Goal: Task Accomplishment & Management: Manage account settings

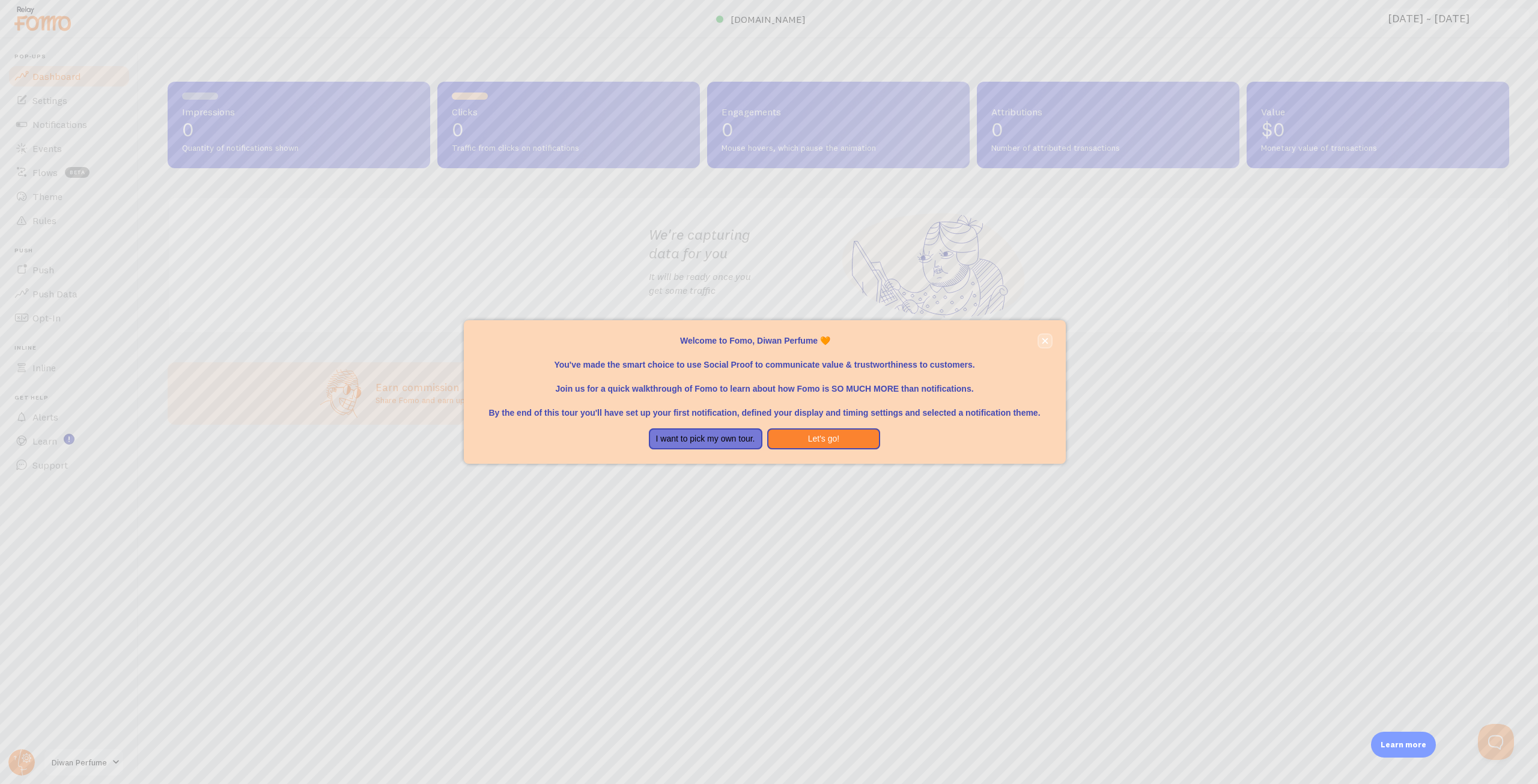
click at [1046, 336] on button "close," at bounding box center [1045, 341] width 13 height 13
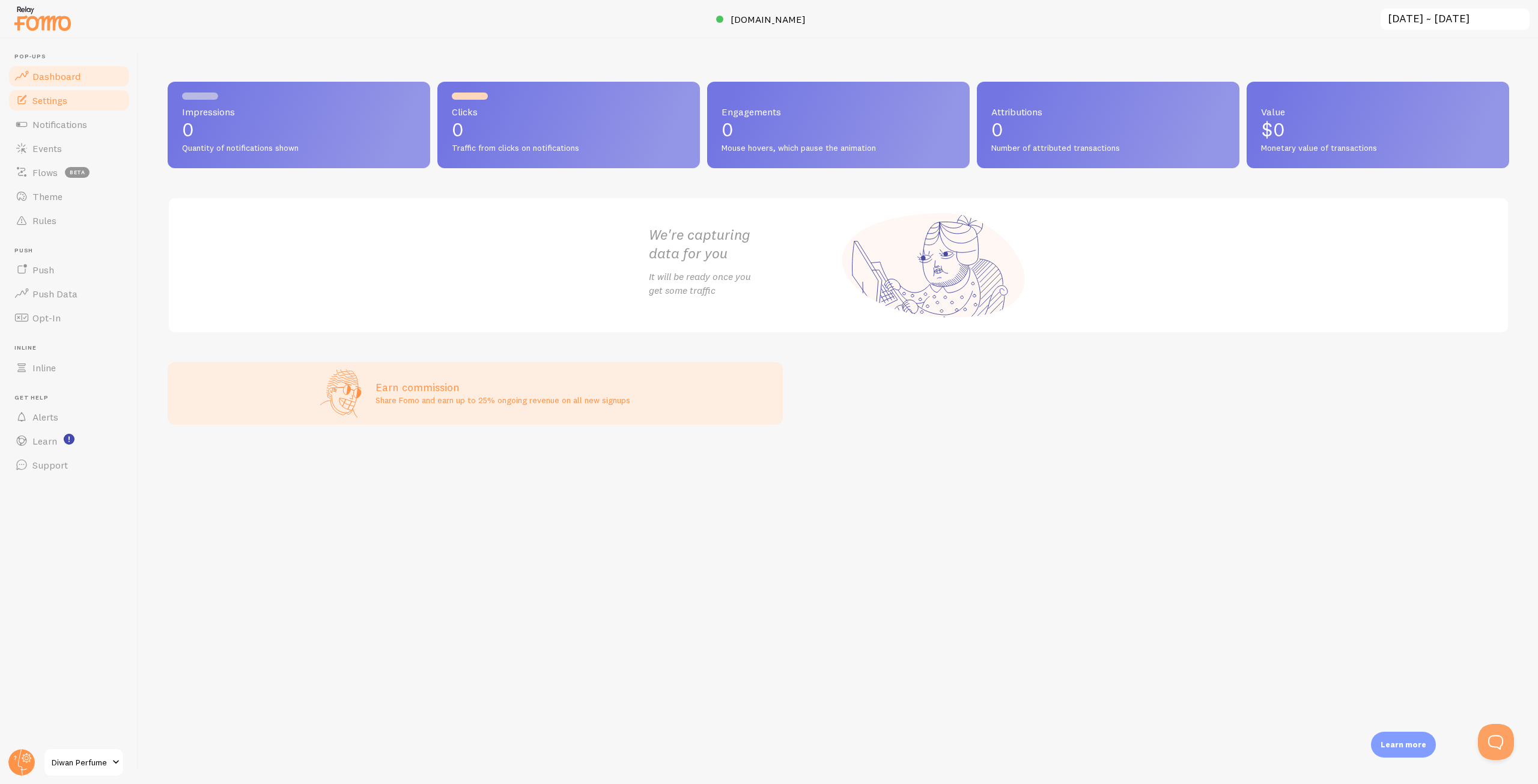
click at [67, 108] on link "Settings" at bounding box center [69, 100] width 124 height 24
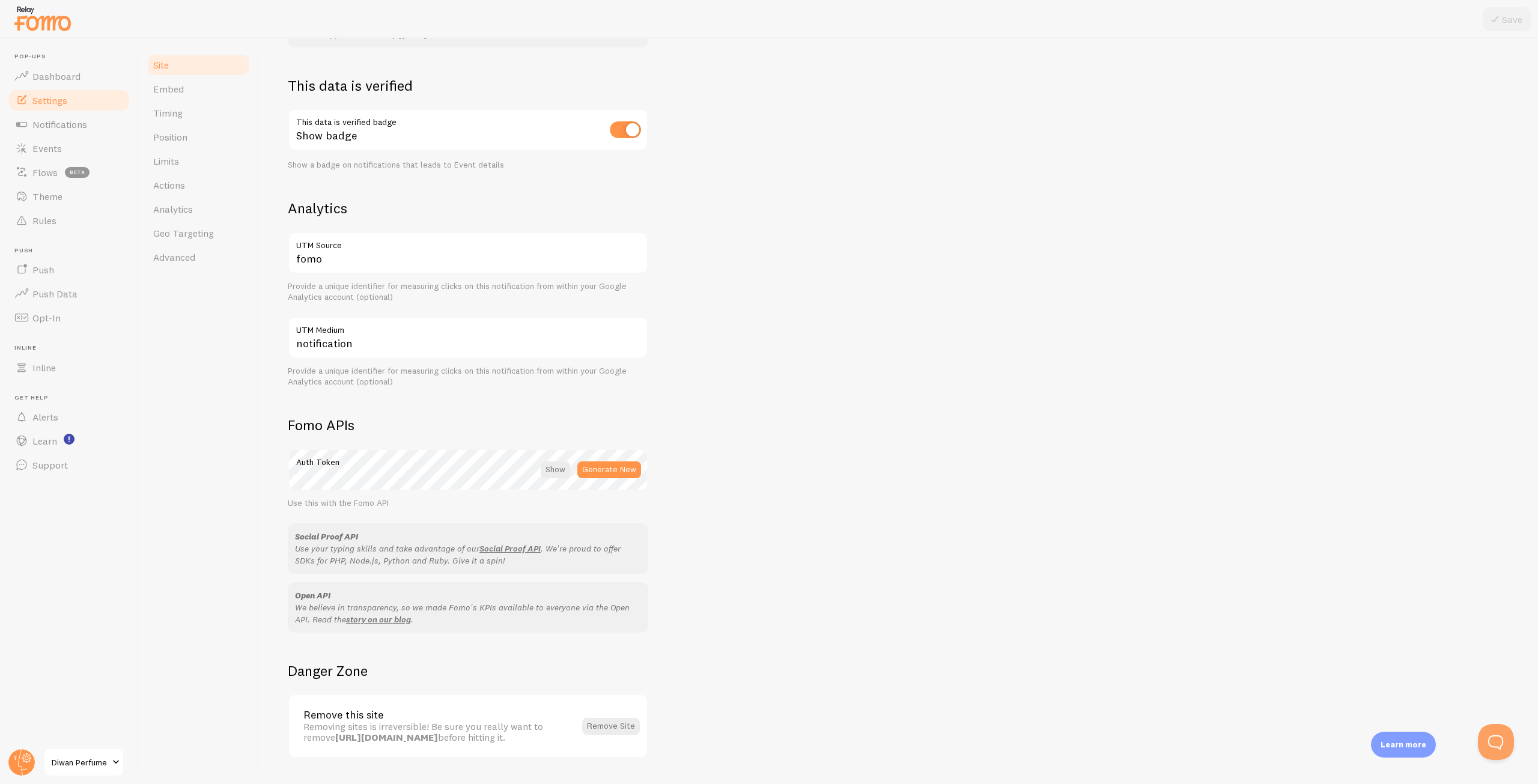
scroll to position [350, 0]
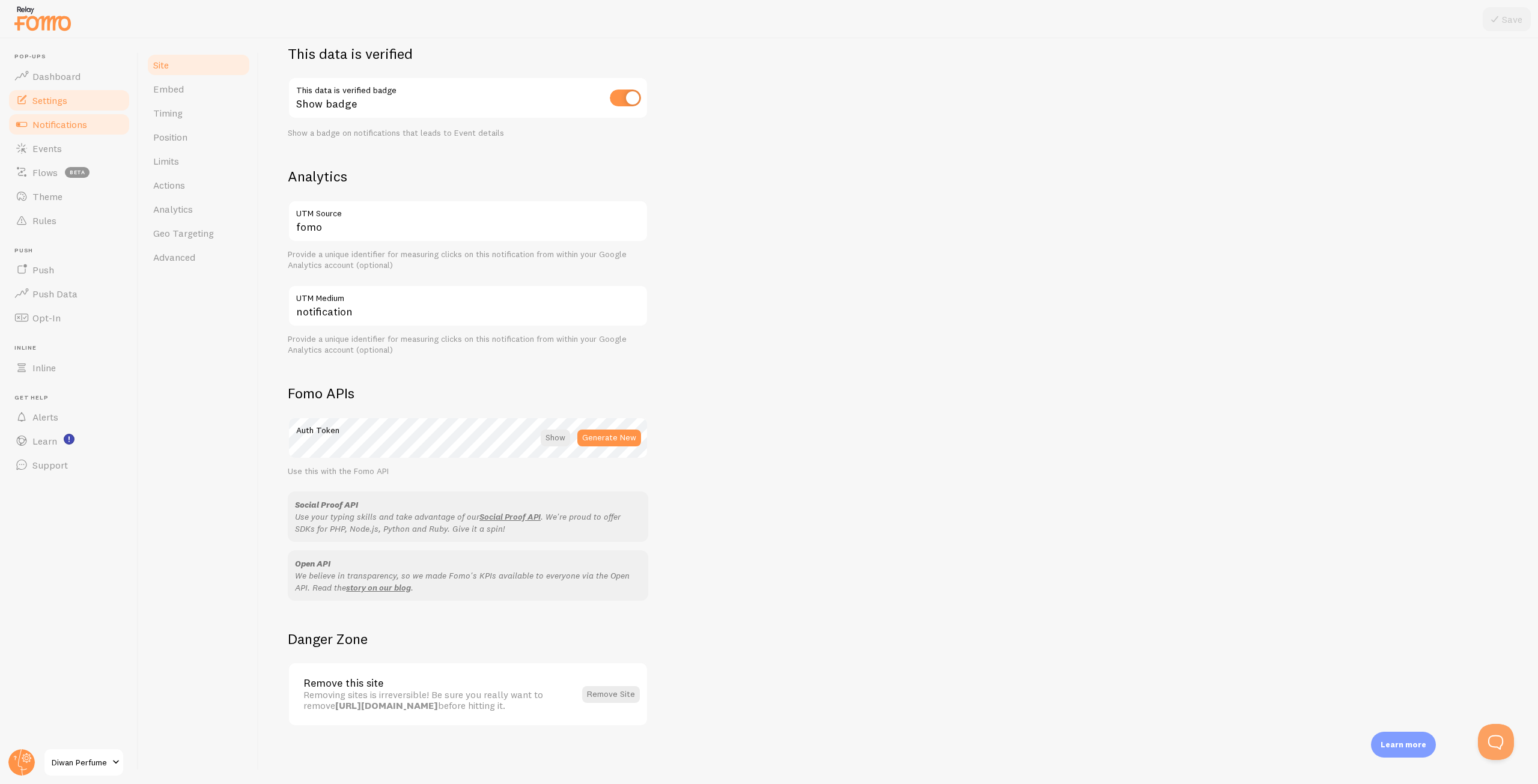
click at [76, 132] on link "Notifications" at bounding box center [69, 124] width 124 height 24
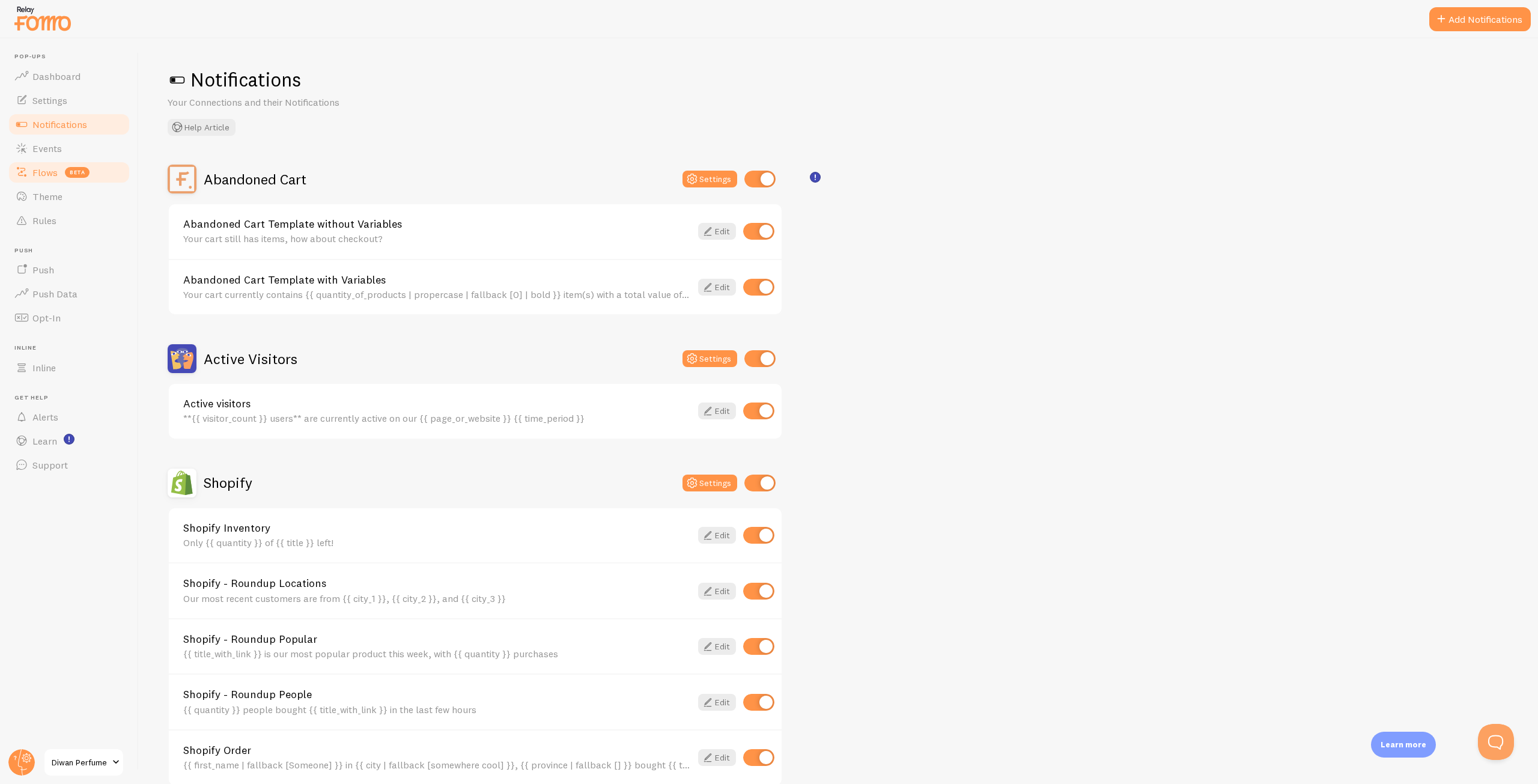
click at [69, 175] on span "beta" at bounding box center [77, 172] width 25 height 11
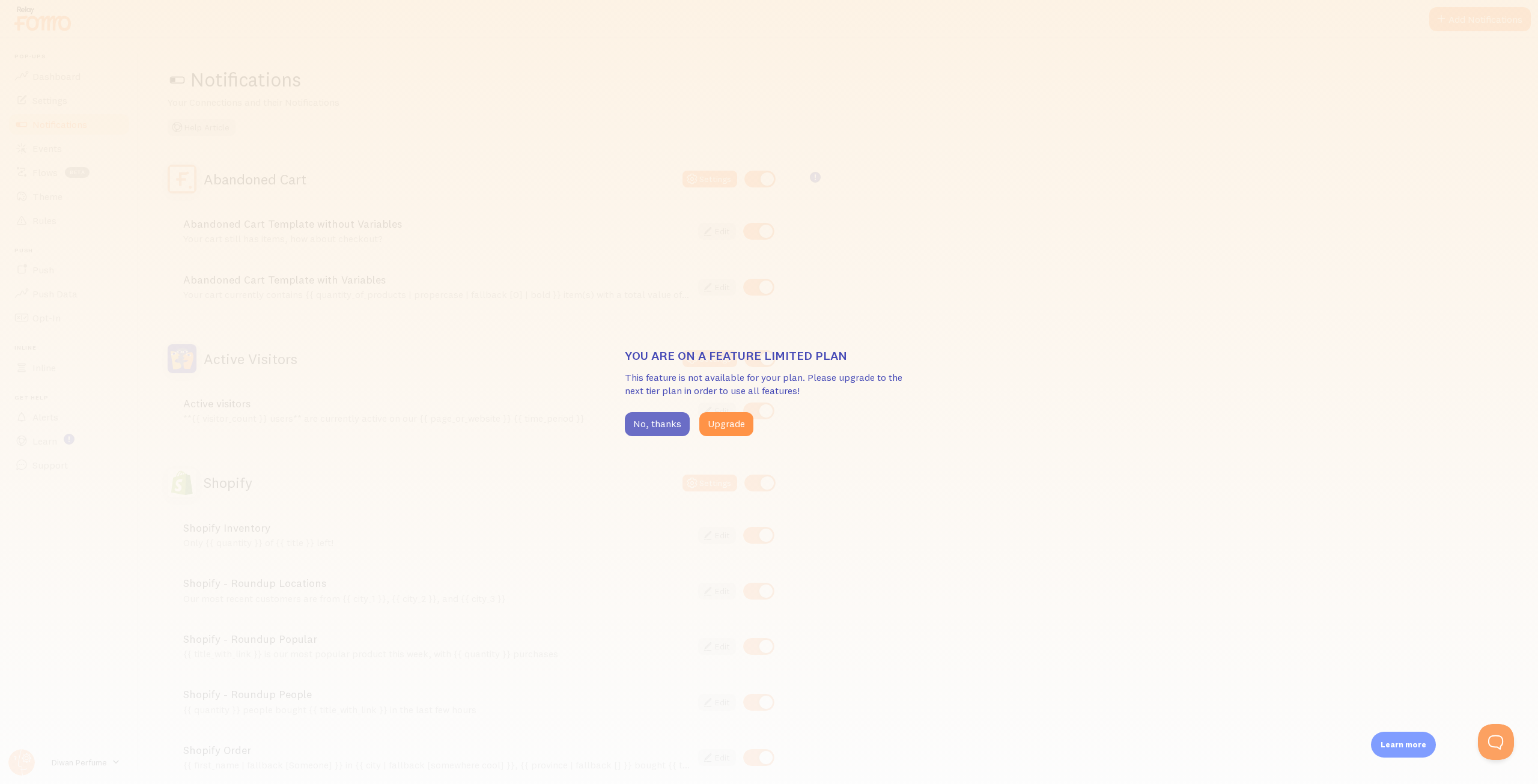
click at [649, 419] on button "No, thanks" at bounding box center [657, 424] width 65 height 24
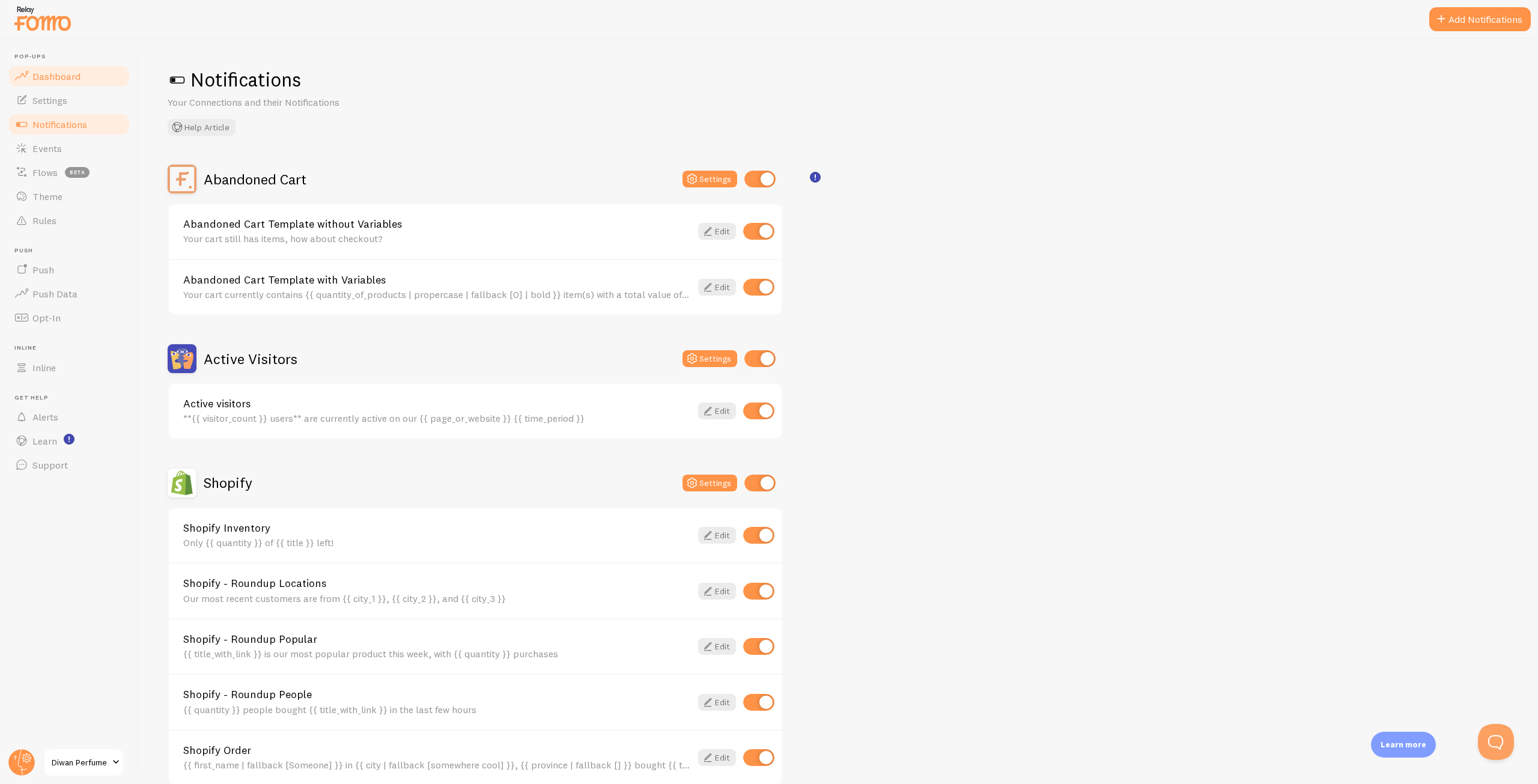
click at [98, 85] on link "Dashboard" at bounding box center [69, 76] width 124 height 24
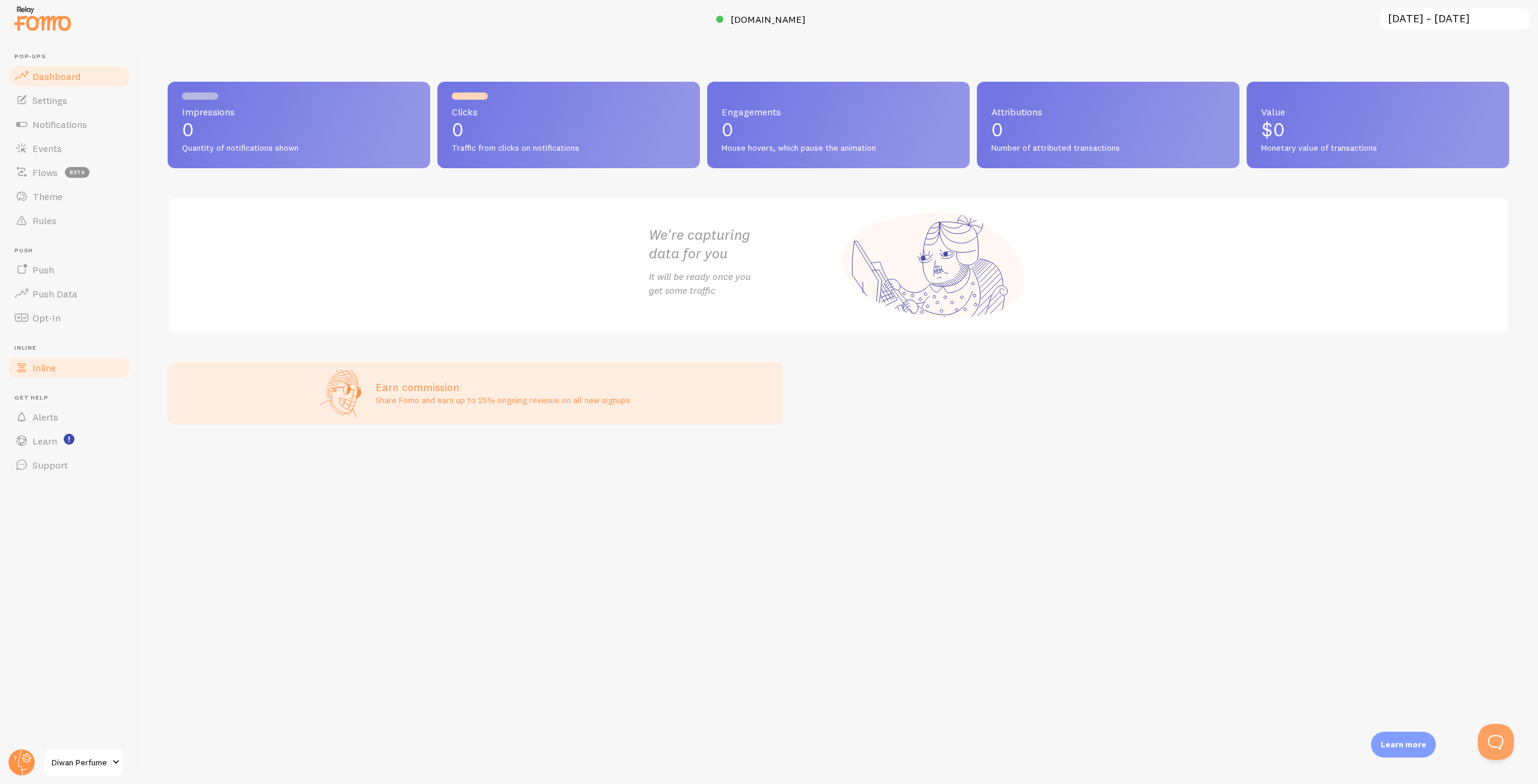
click at [67, 375] on link "Inline" at bounding box center [69, 367] width 124 height 24
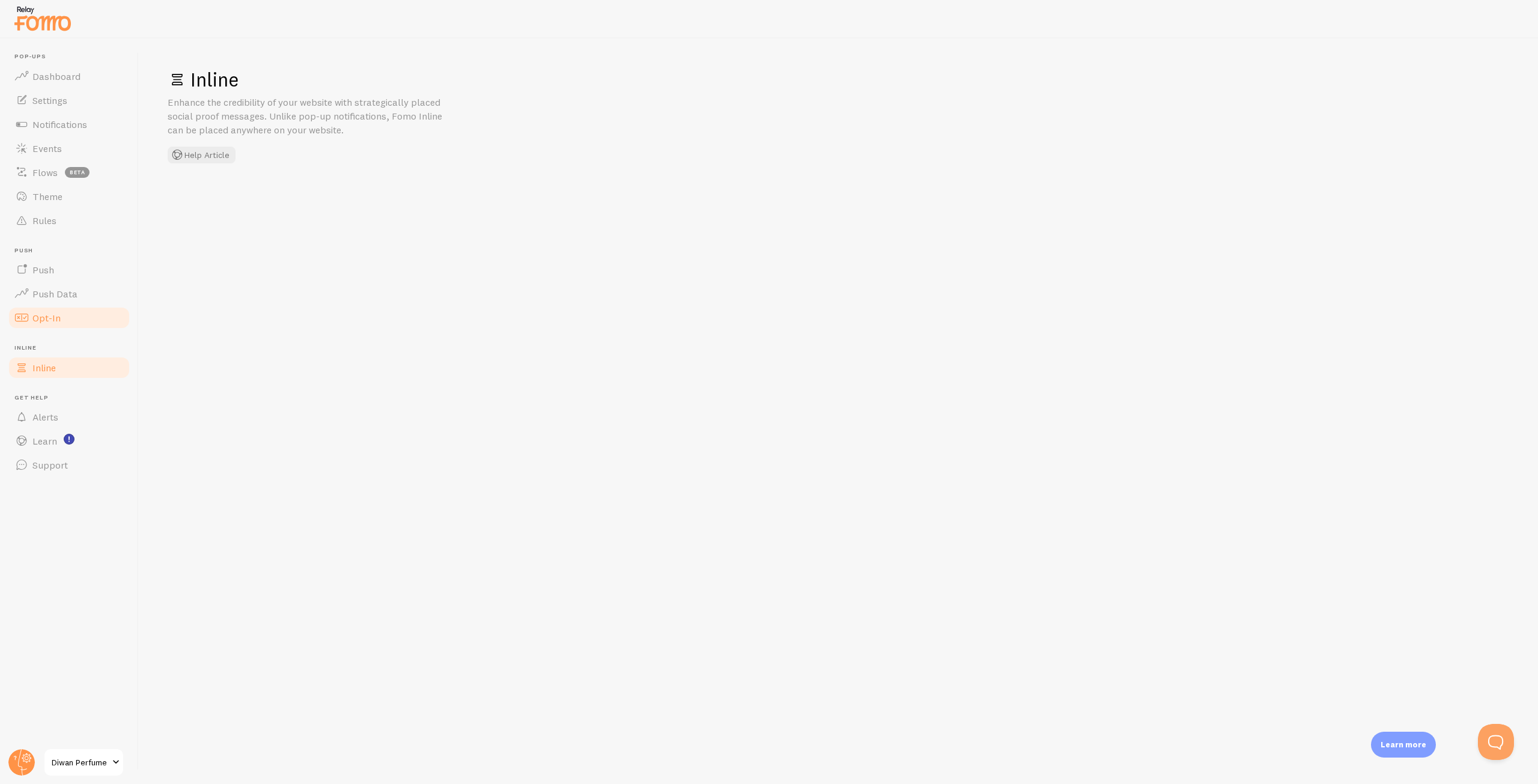
click at [76, 323] on link "Opt-In" at bounding box center [69, 317] width 124 height 24
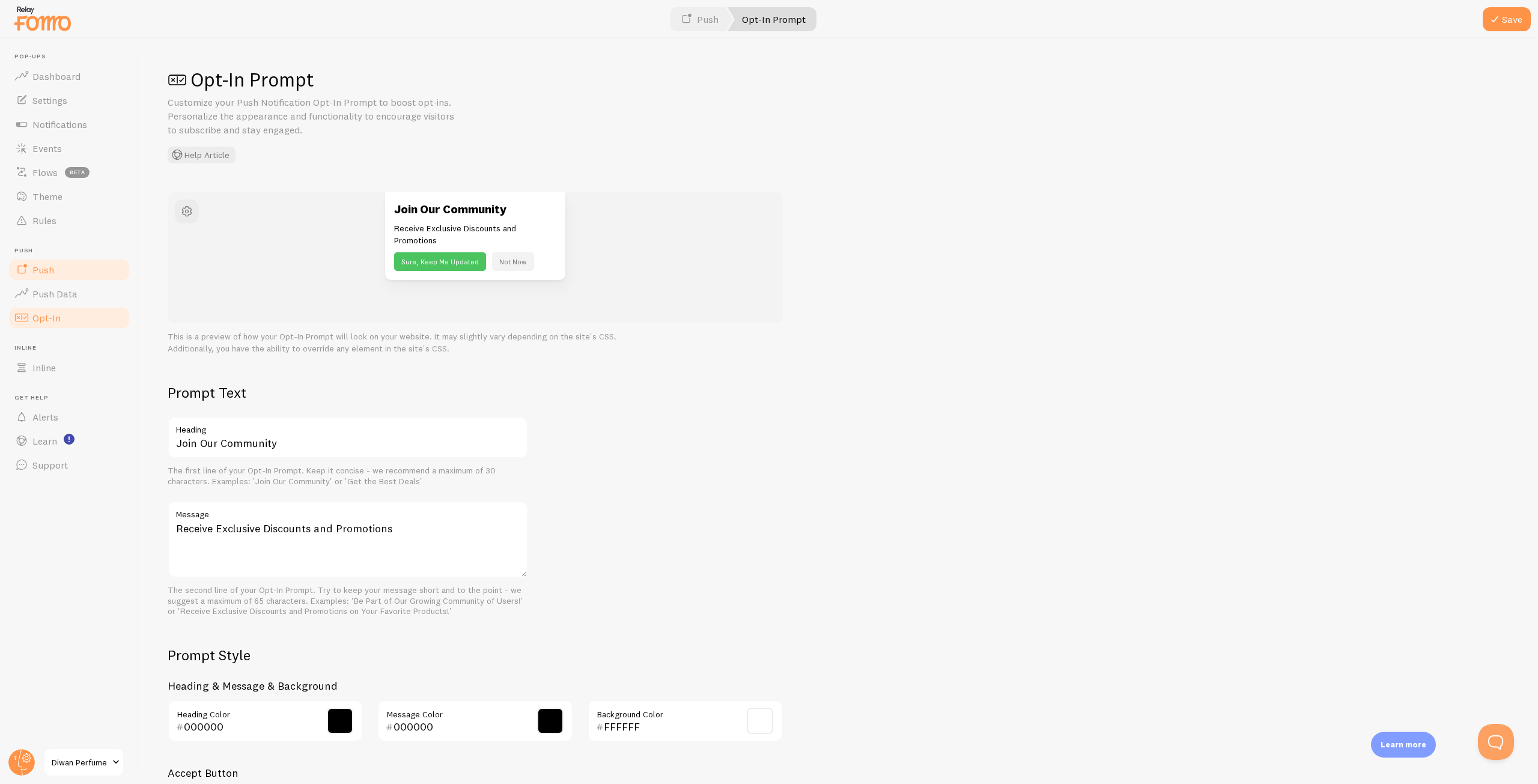
click at [85, 268] on link "Push" at bounding box center [69, 270] width 124 height 24
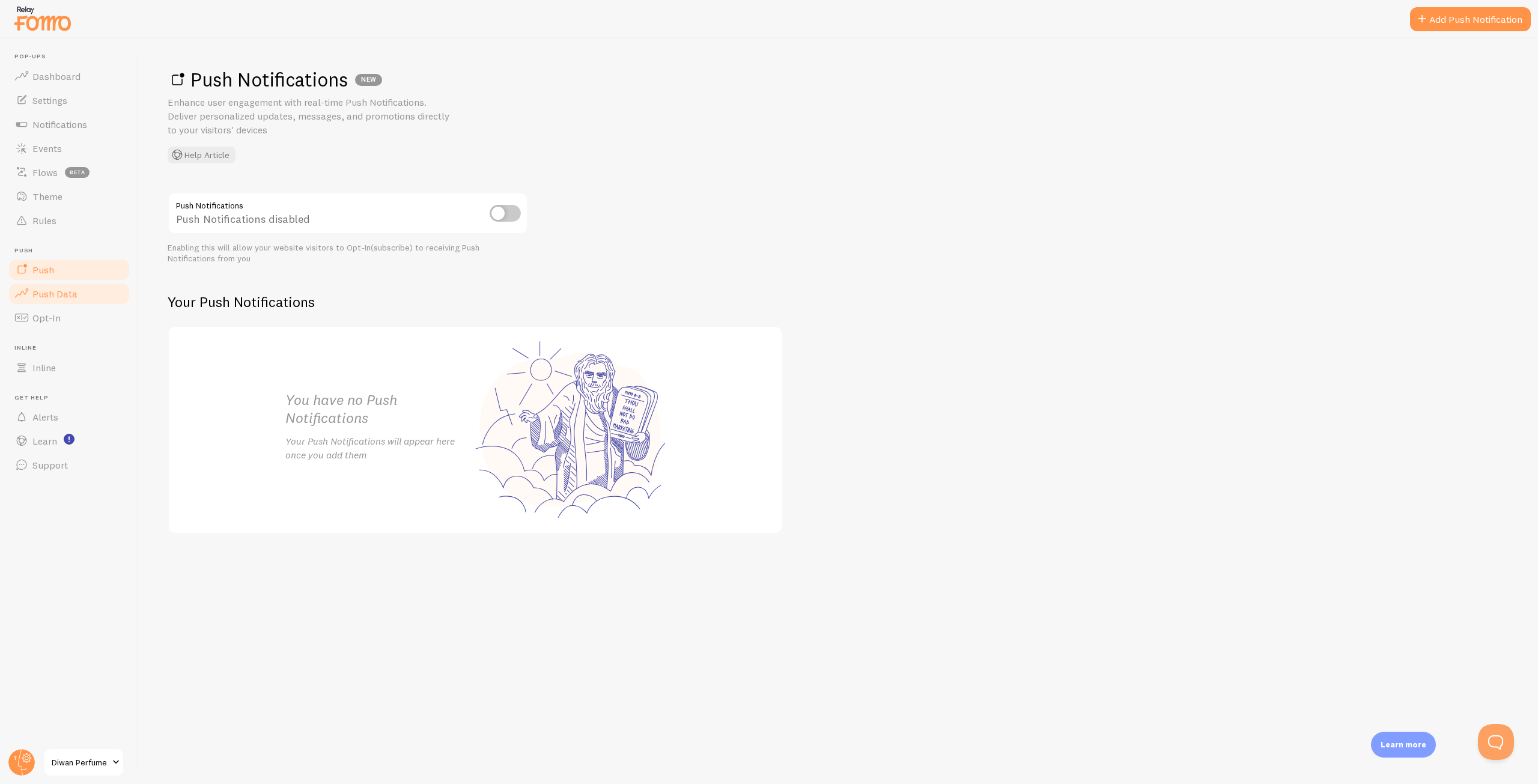
click at [76, 295] on link "Push Data" at bounding box center [69, 294] width 124 height 24
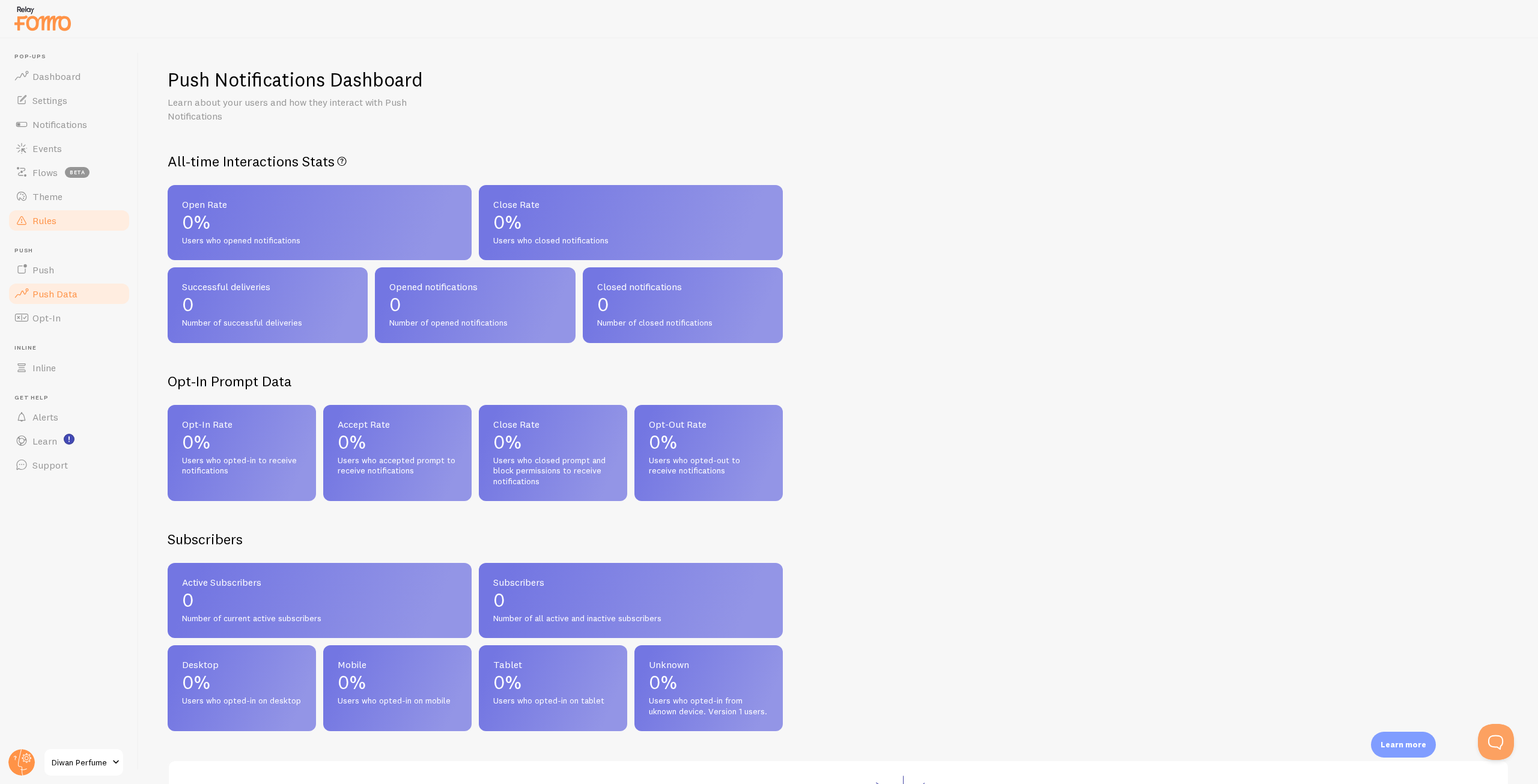
click at [48, 216] on span "Rules" at bounding box center [45, 221] width 24 height 12
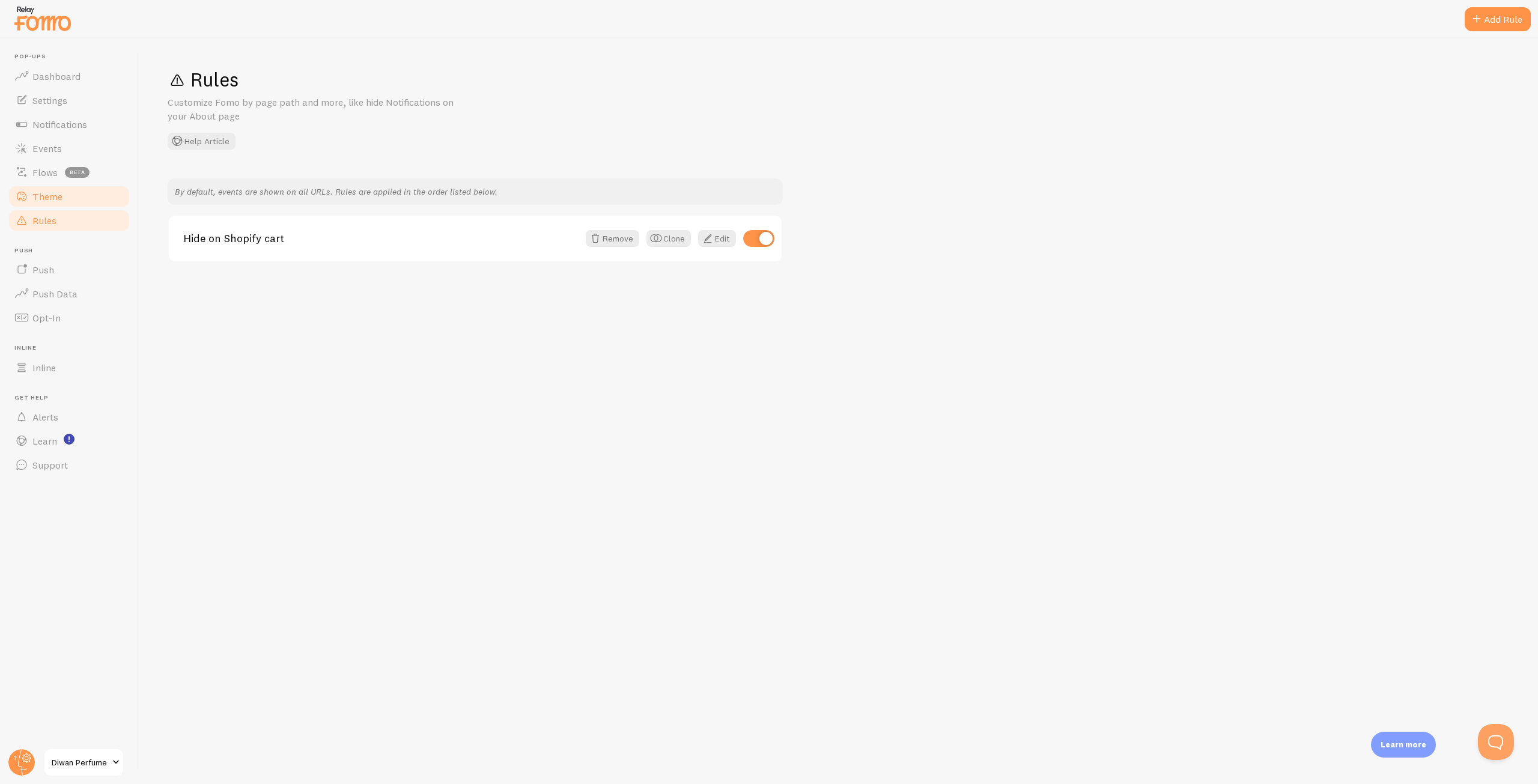
click at [52, 200] on span "Theme" at bounding box center [48, 196] width 30 height 12
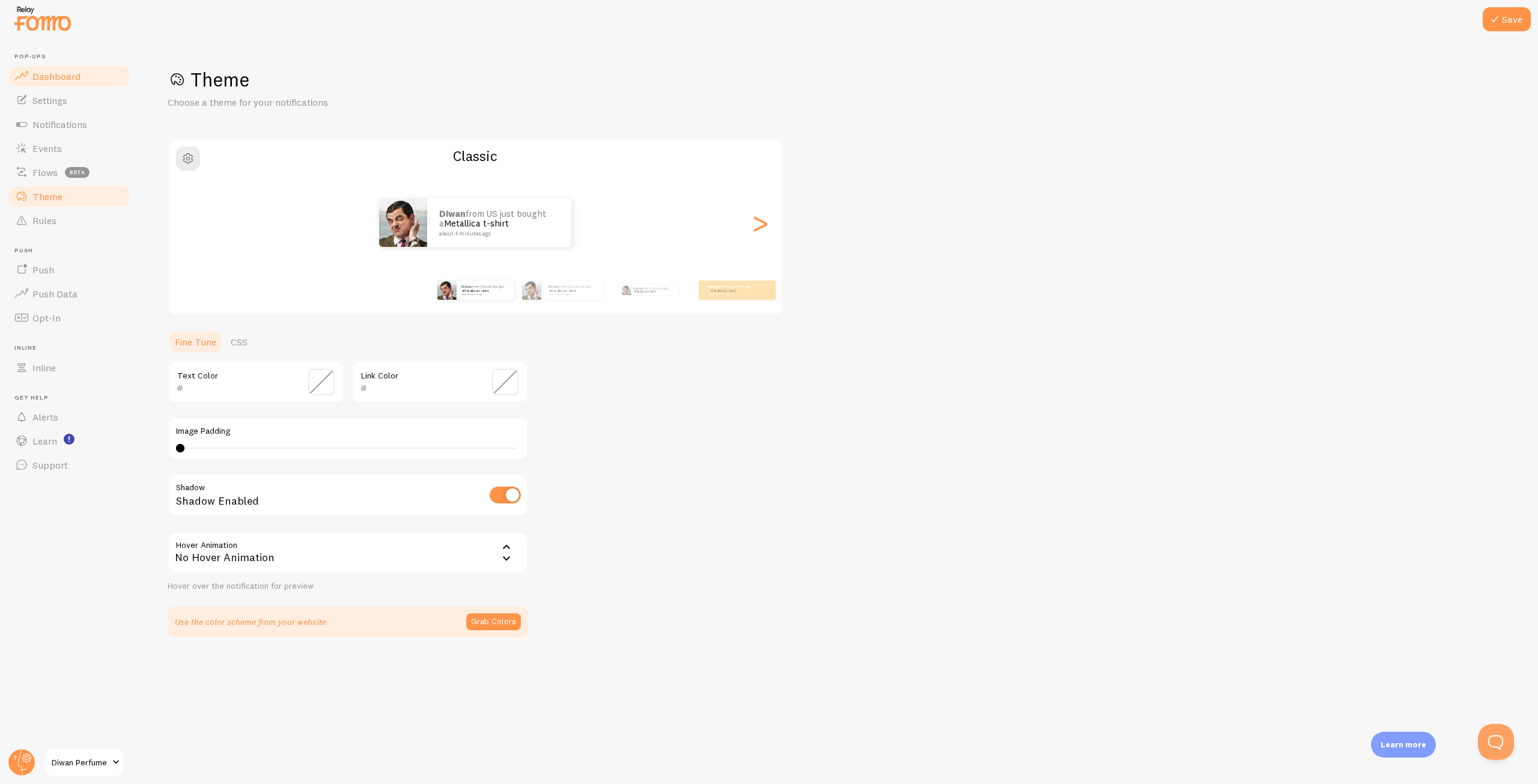
click at [63, 77] on span "Dashboard" at bounding box center [57, 76] width 48 height 12
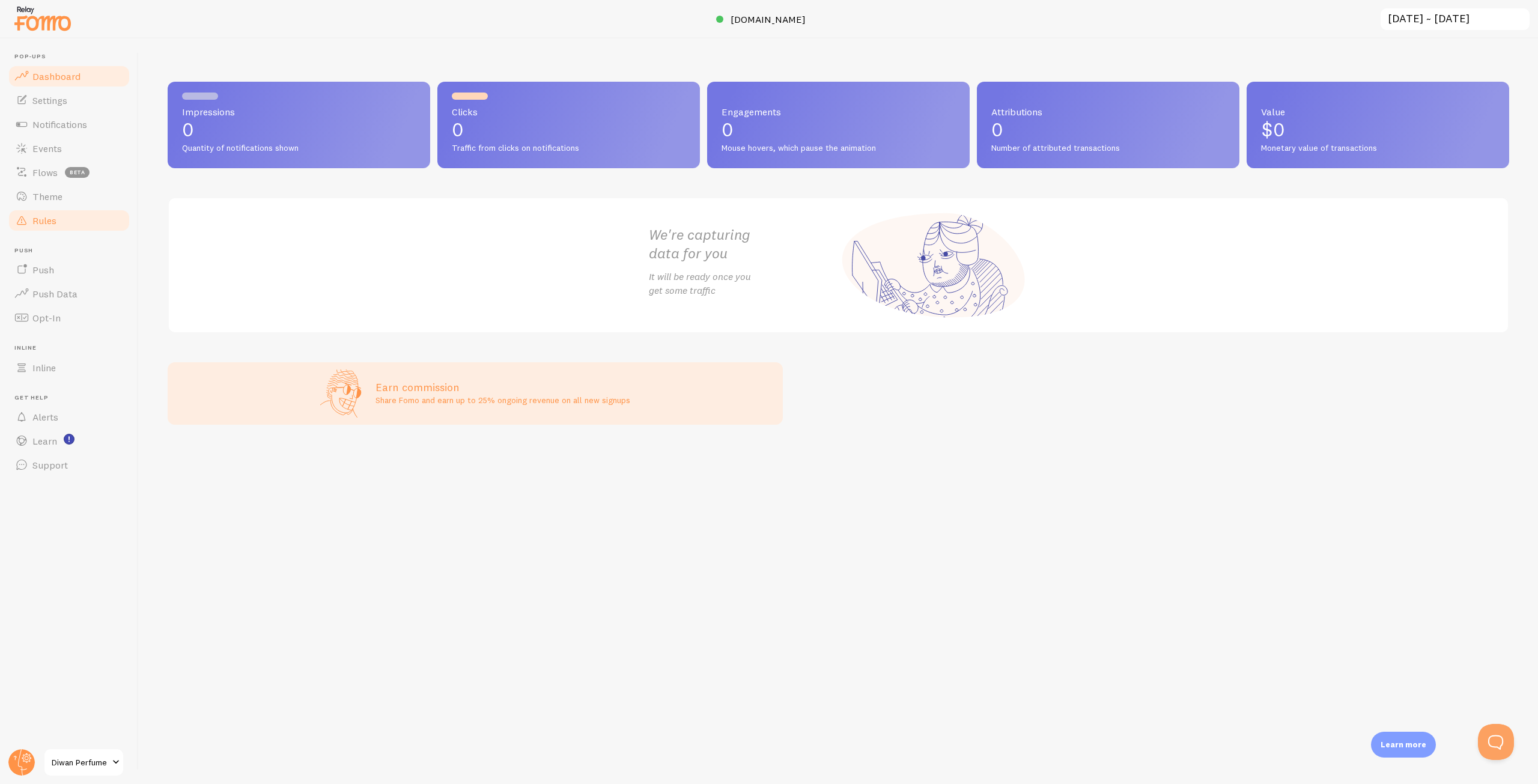
click at [55, 222] on span "Rules" at bounding box center [45, 221] width 24 height 12
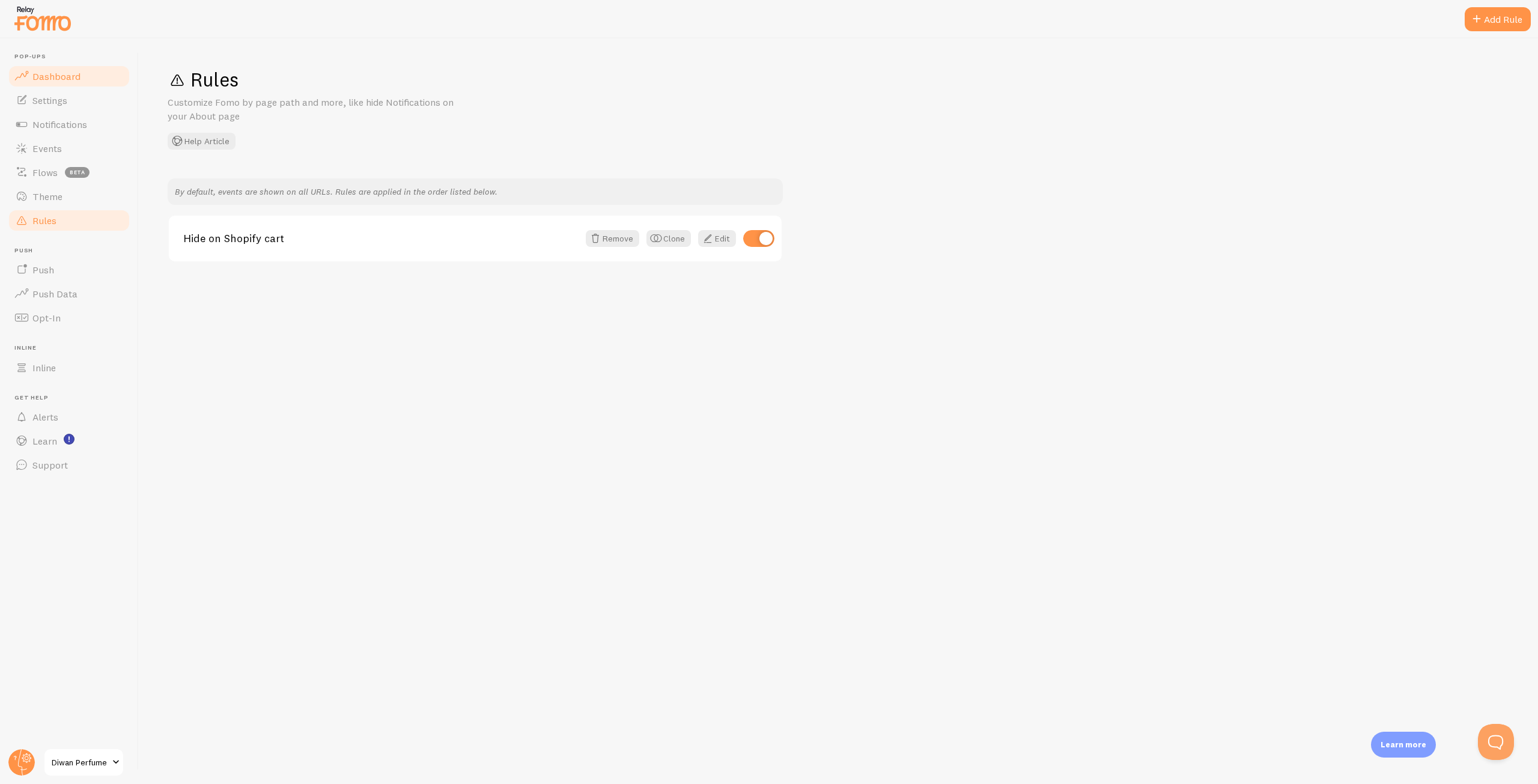
click at [81, 82] on link "Dashboard" at bounding box center [69, 76] width 124 height 24
